Goal: Task Accomplishment & Management: Use online tool/utility

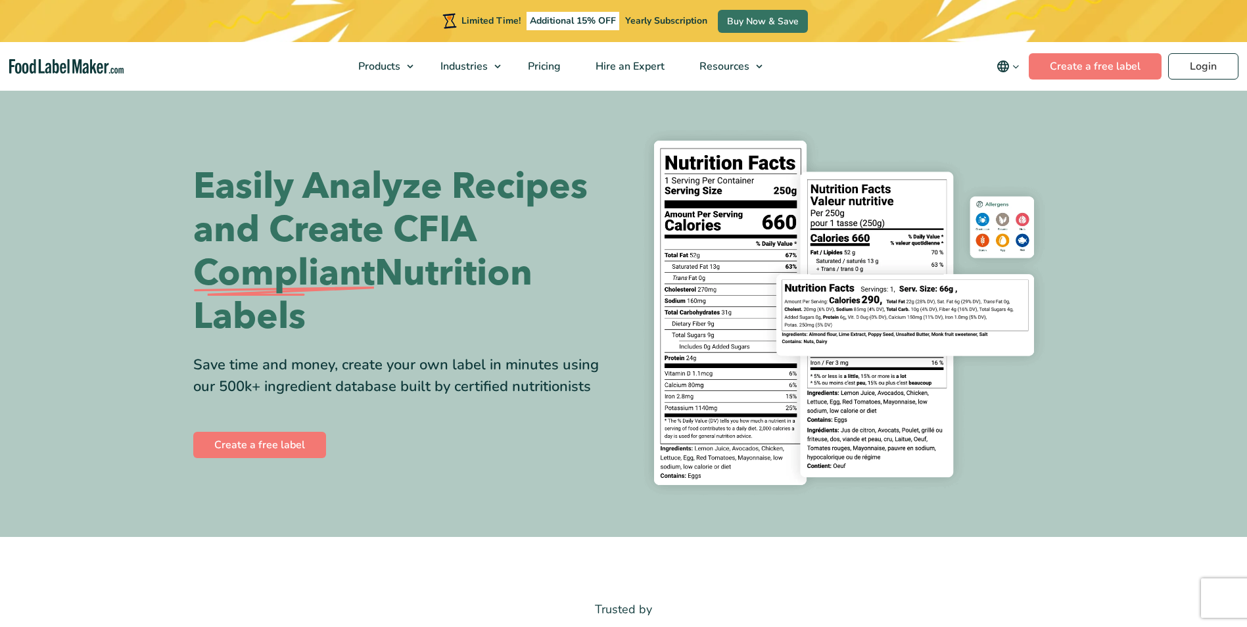
click at [1101, 24] on div "Limited Time! Additional 15% OFF Yearly Subscription Buy Now & Save" at bounding box center [623, 21] width 1247 height 42
click at [1092, 55] on link "Create a free label" at bounding box center [1095, 66] width 133 height 26
click at [260, 450] on link "Create a free label" at bounding box center [259, 445] width 133 height 26
